Goal: Information Seeking & Learning: Learn about a topic

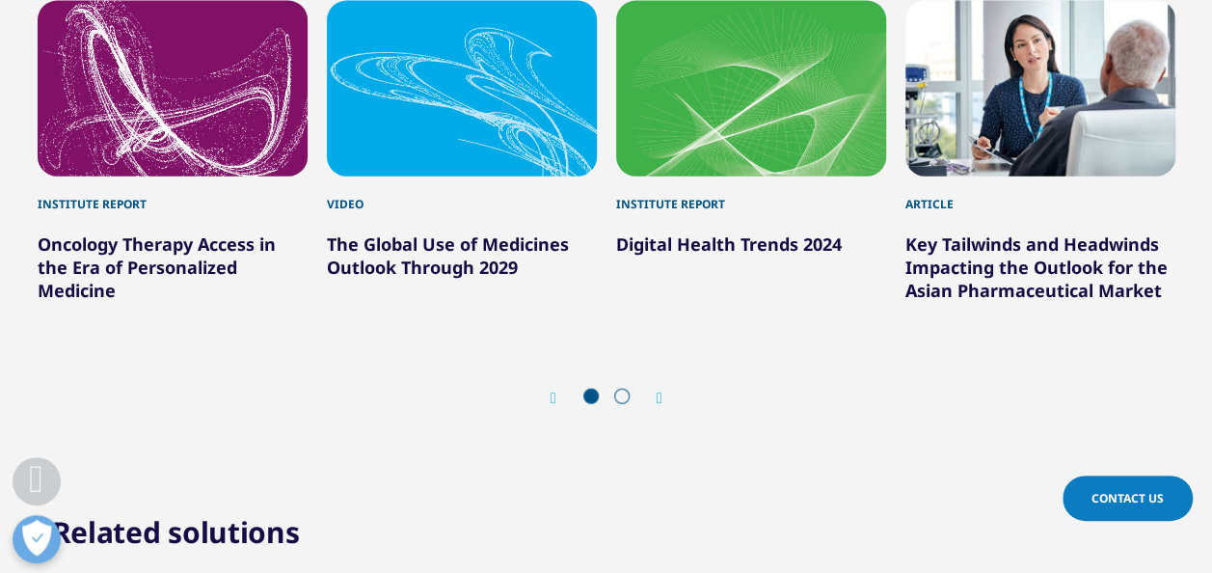
scroll to position [2314, 0]
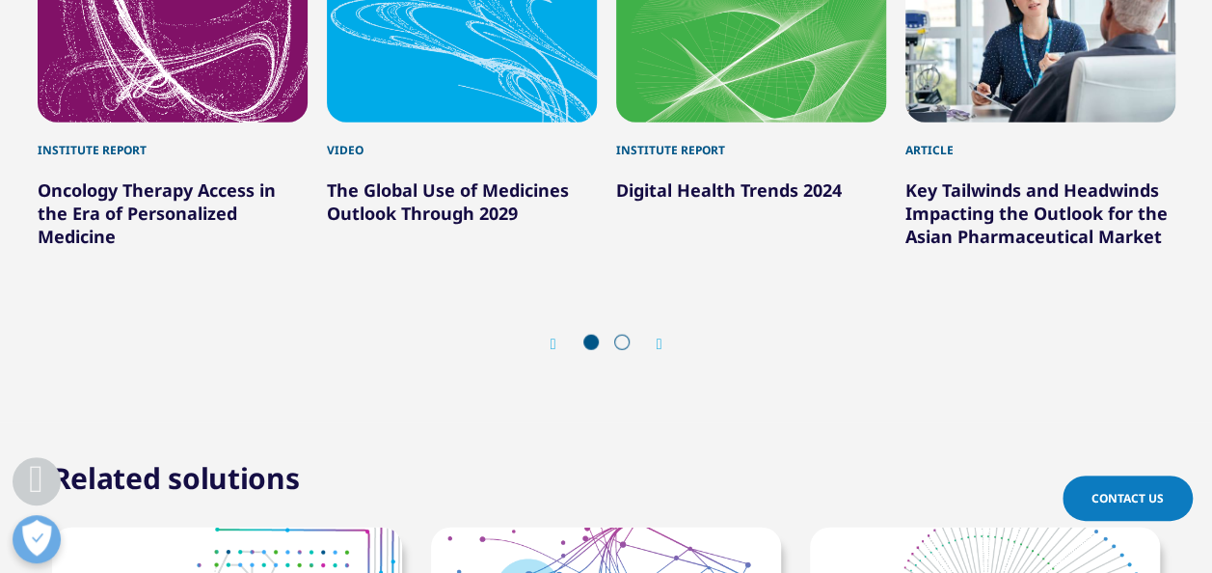
click at [442, 170] on div "The Global Use of Medicines Outlook Through 2029" at bounding box center [462, 192] width 270 height 66
click at [443, 193] on div "The Global Use of Medicines Outlook Through 2029" at bounding box center [462, 192] width 270 height 66
click at [443, 193] on link "The Global Use of Medicines Outlook Through 2029" at bounding box center [448, 201] width 242 height 46
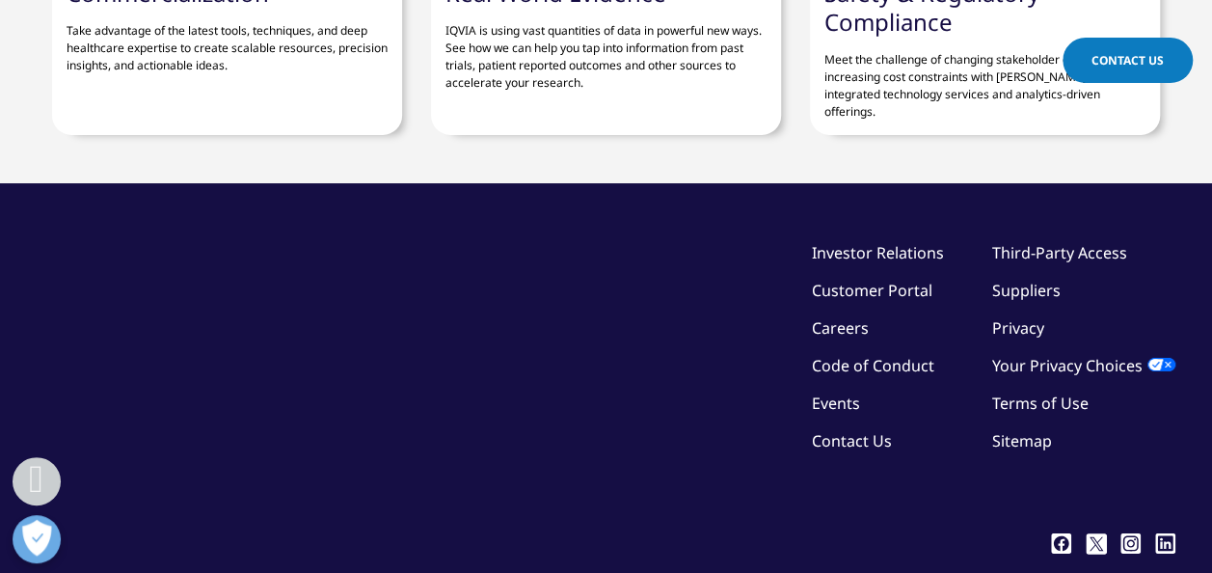
scroll to position [3137, 0]
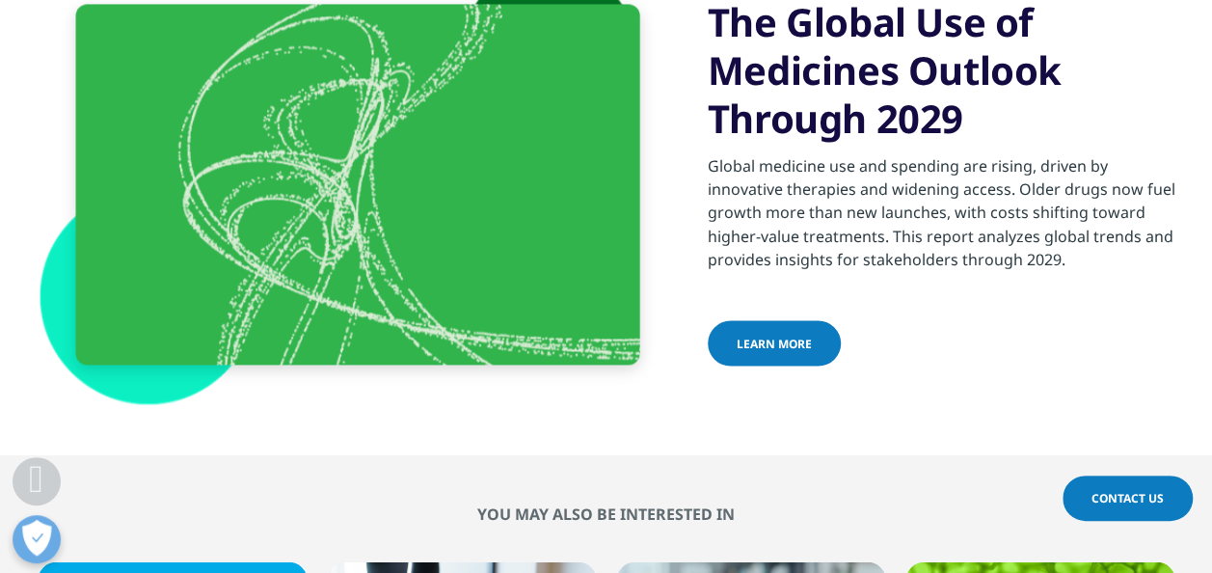
scroll to position [1581, 0]
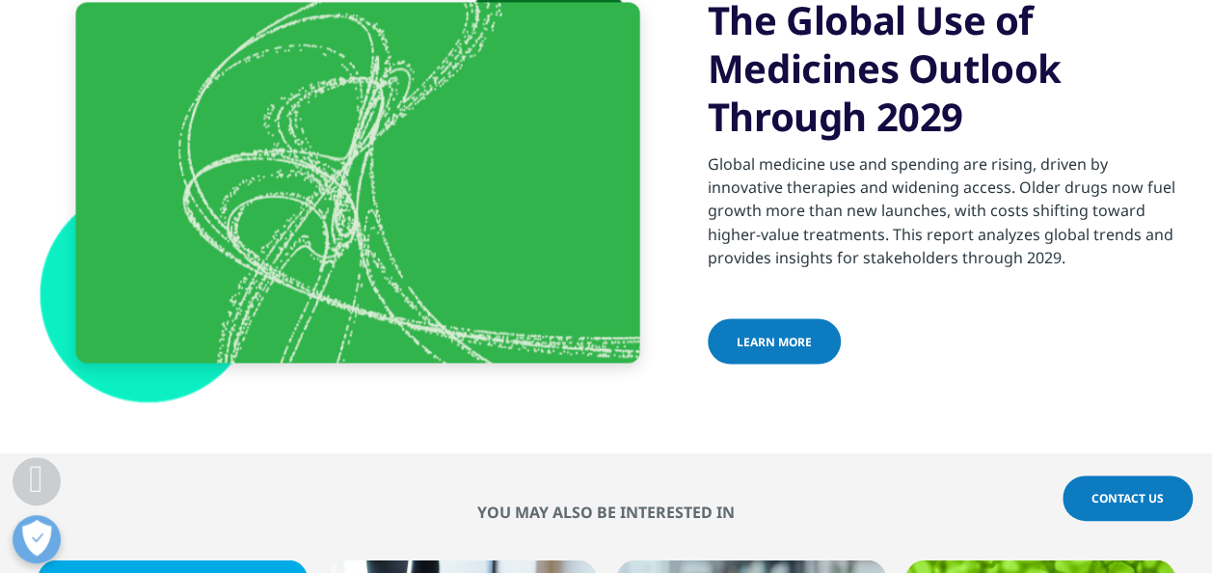
click at [778, 340] on span "learn more" at bounding box center [773, 341] width 75 height 16
